Goal: Information Seeking & Learning: Check status

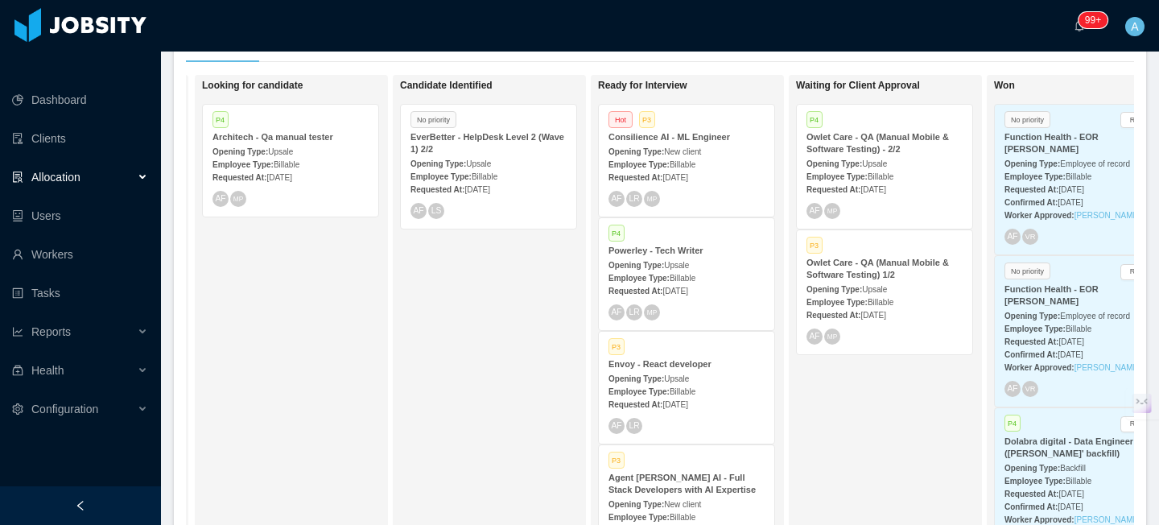
click at [676, 147] on span "New client" at bounding box center [682, 151] width 37 height 9
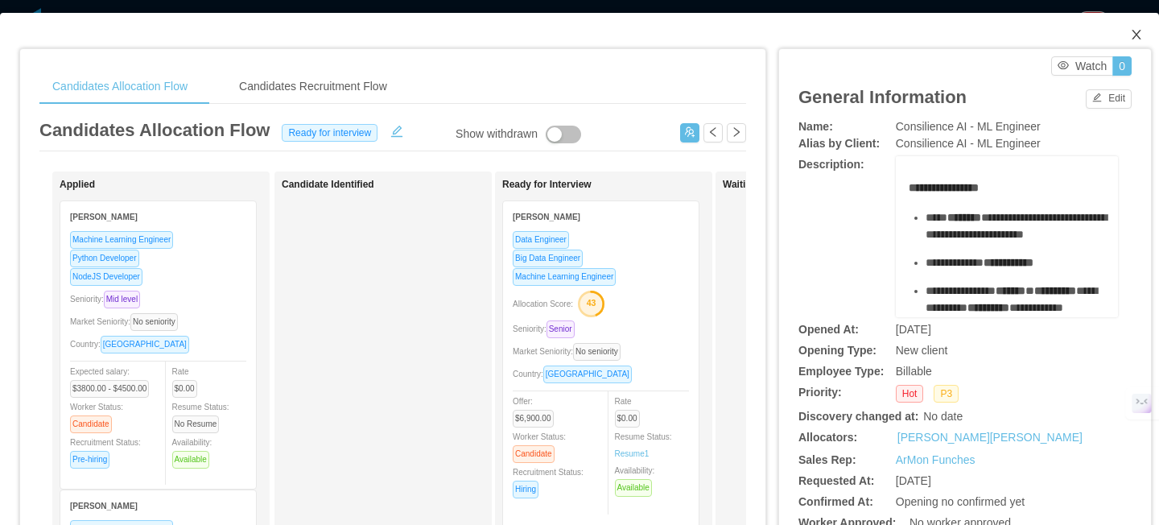
click at [1141, 36] on icon "icon: close" at bounding box center [1136, 34] width 13 height 13
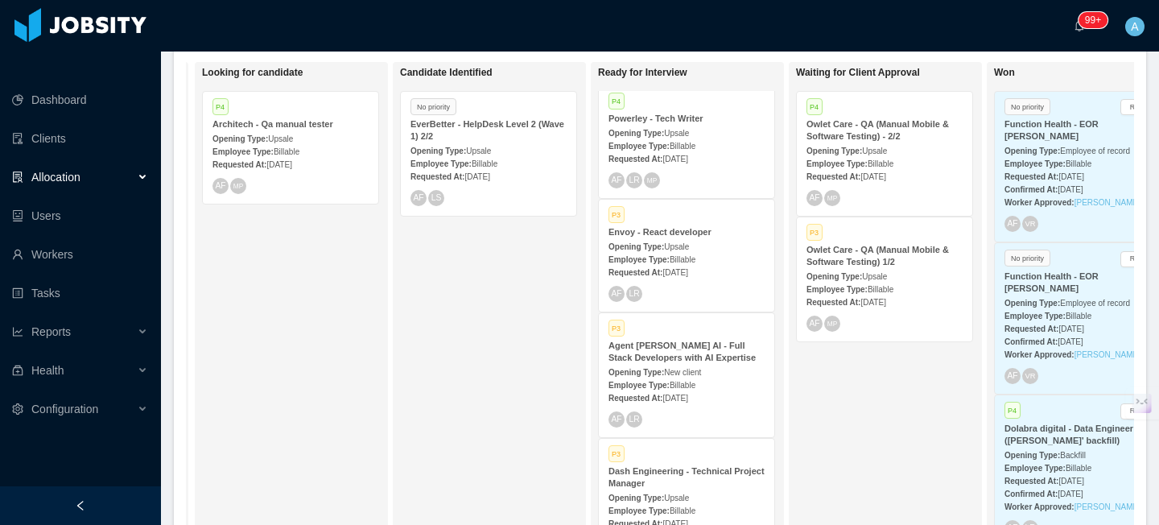
scroll to position [117, 0]
click at [676, 370] on span "New client" at bounding box center [682, 374] width 37 height 9
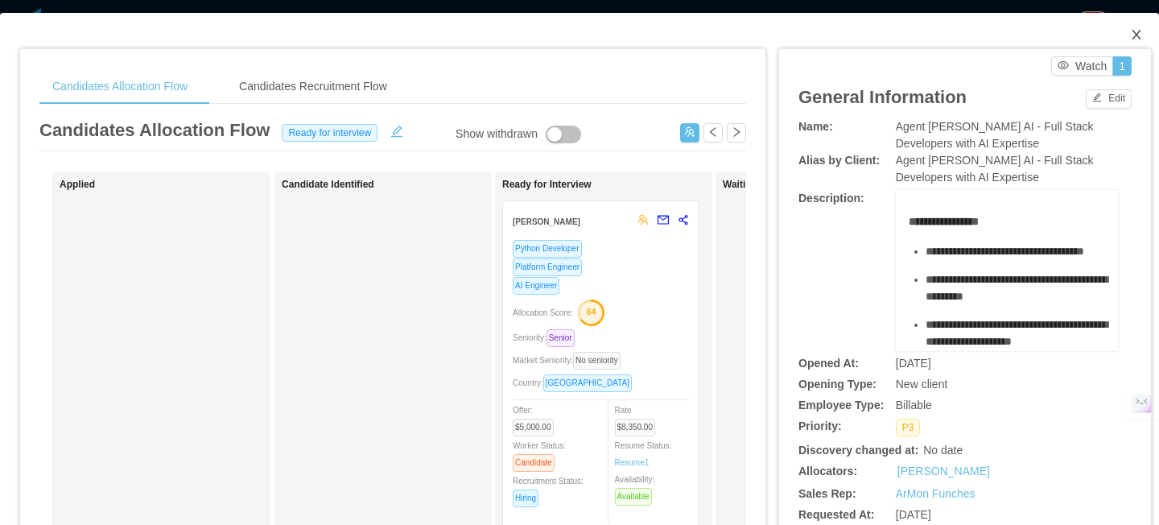
click at [1138, 34] on icon "icon: close" at bounding box center [1136, 35] width 9 height 10
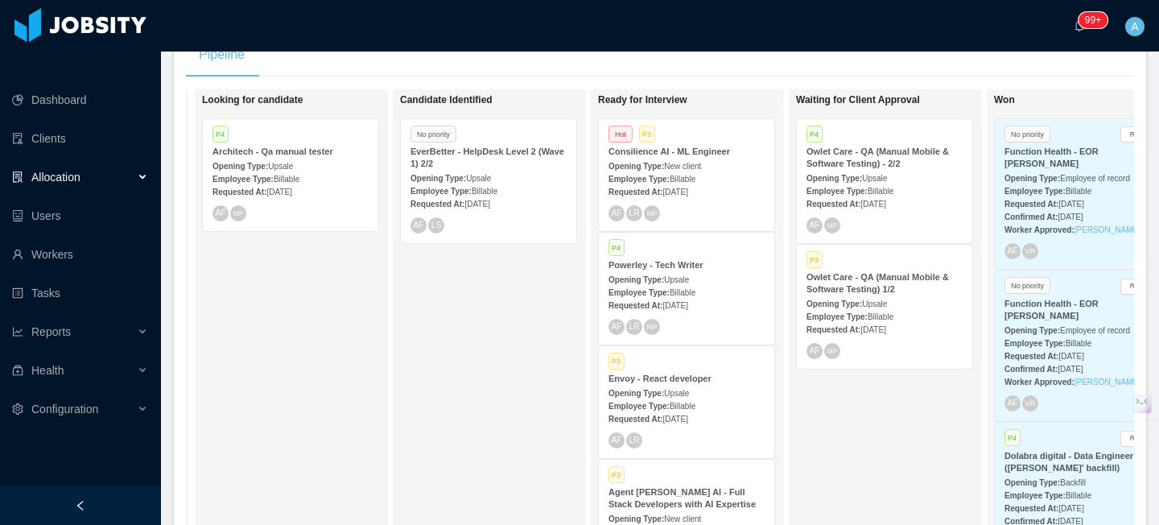
click at [709, 205] on div "AF LR MP" at bounding box center [687, 213] width 156 height 16
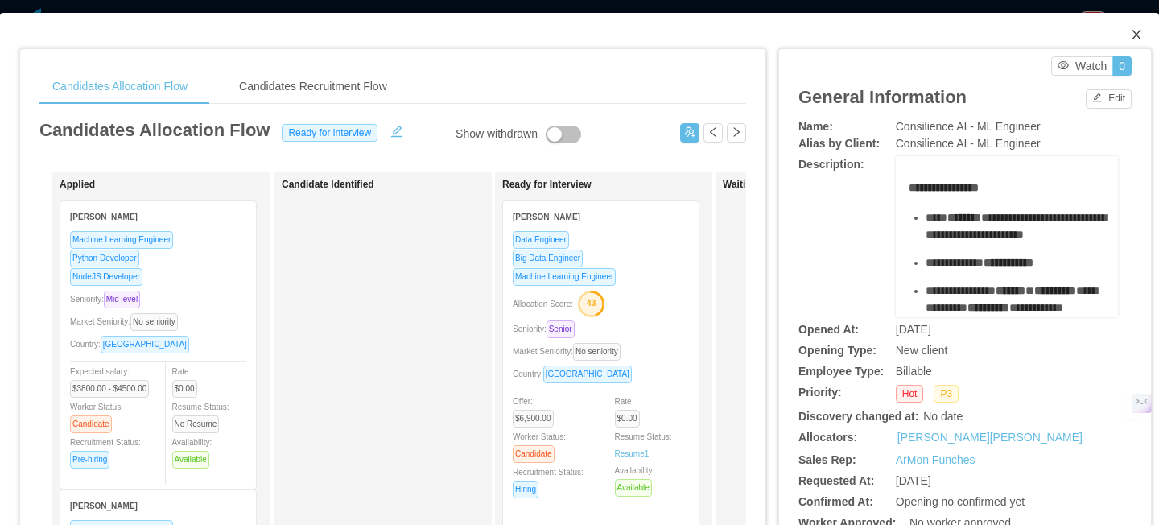
click at [1137, 33] on icon "icon: close" at bounding box center [1136, 34] width 13 height 13
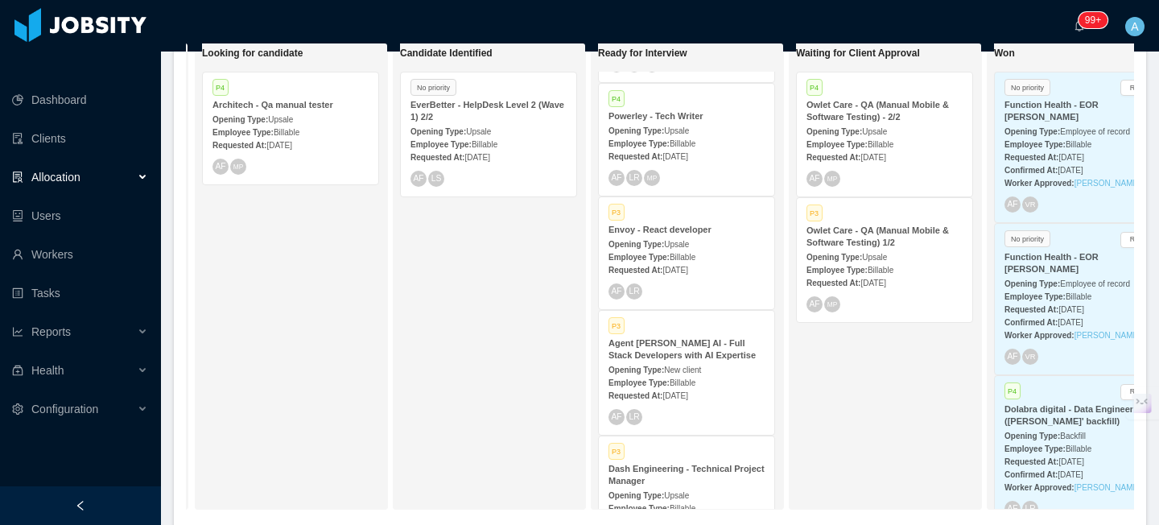
scroll to position [163, 0]
